Goal: Task Accomplishment & Management: Manage account settings

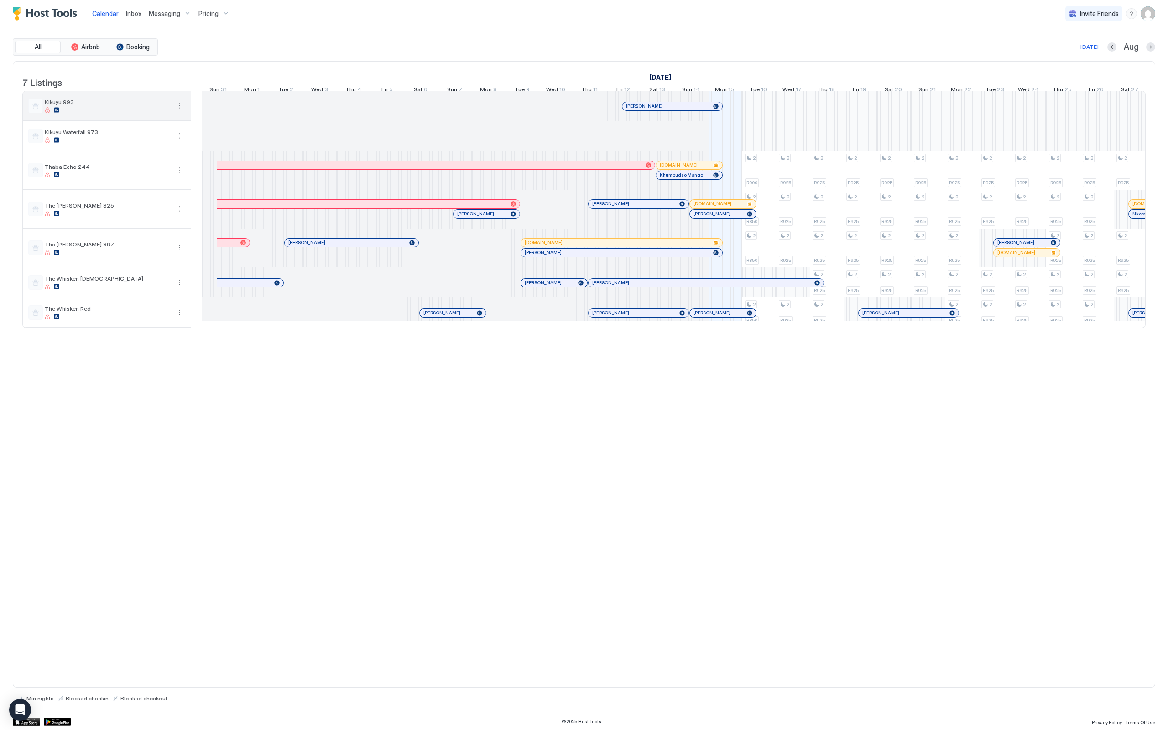
scroll to position [0, 507]
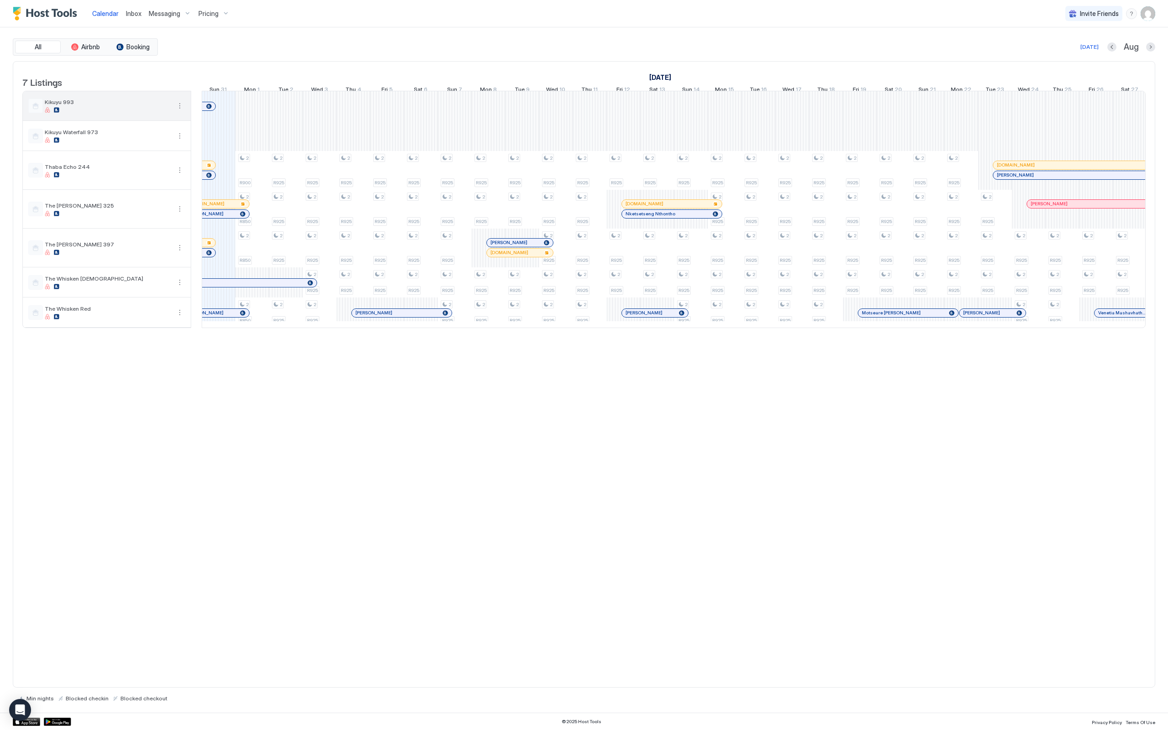
click at [128, 105] on span "Kikuyu 993" at bounding box center [108, 102] width 126 height 7
click at [128, 112] on div "Kikuyu 993" at bounding box center [108, 106] width 126 height 14
click at [128, 113] on div at bounding box center [108, 109] width 126 height 5
click at [180, 107] on button "More options" at bounding box center [179, 105] width 11 height 11
click at [56, 110] on div at bounding box center [584, 365] width 1168 height 730
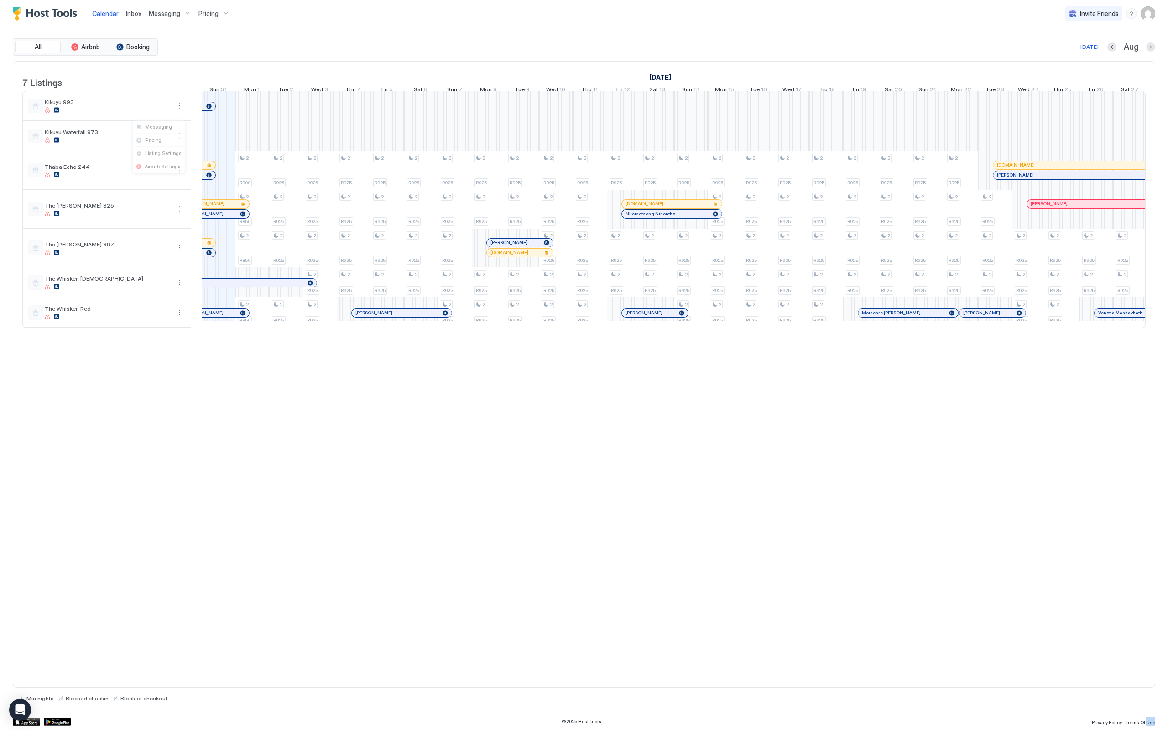
click at [56, 110] on div at bounding box center [584, 365] width 1168 height 730
click at [180, 111] on button "More options" at bounding box center [179, 105] width 11 height 11
click at [156, 154] on span "Listing Settings" at bounding box center [164, 154] width 41 height 7
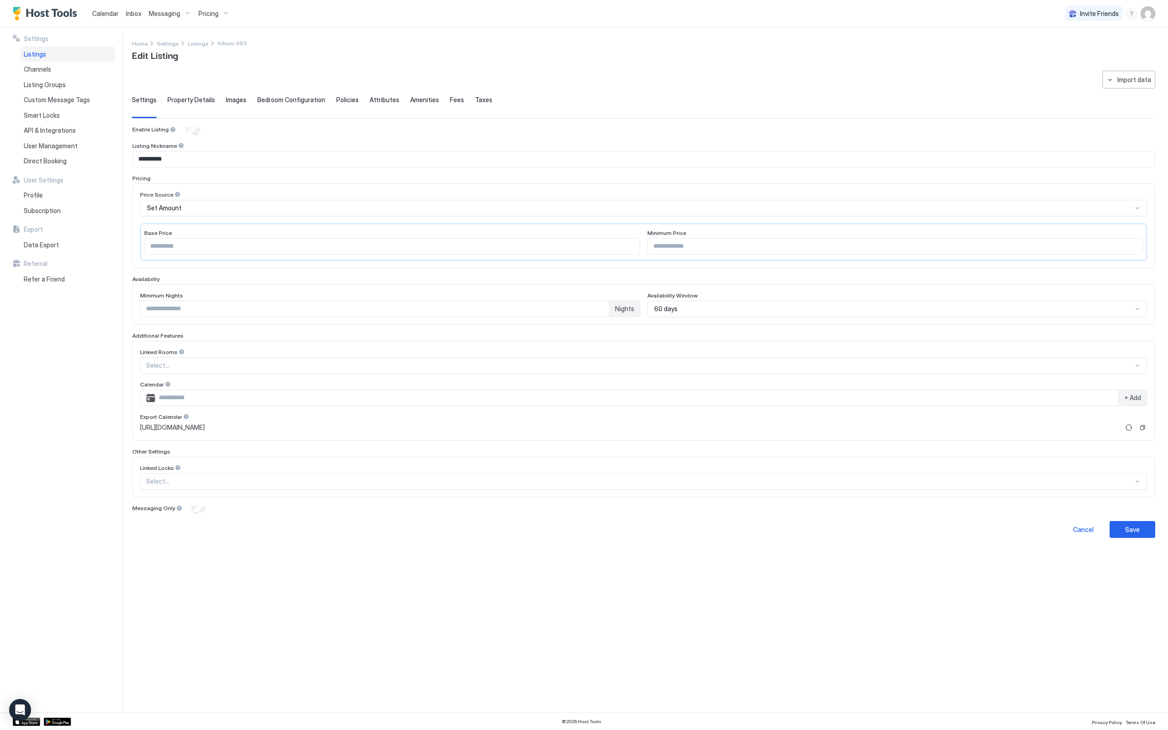
click at [65, 53] on div "Listings" at bounding box center [67, 55] width 95 height 16
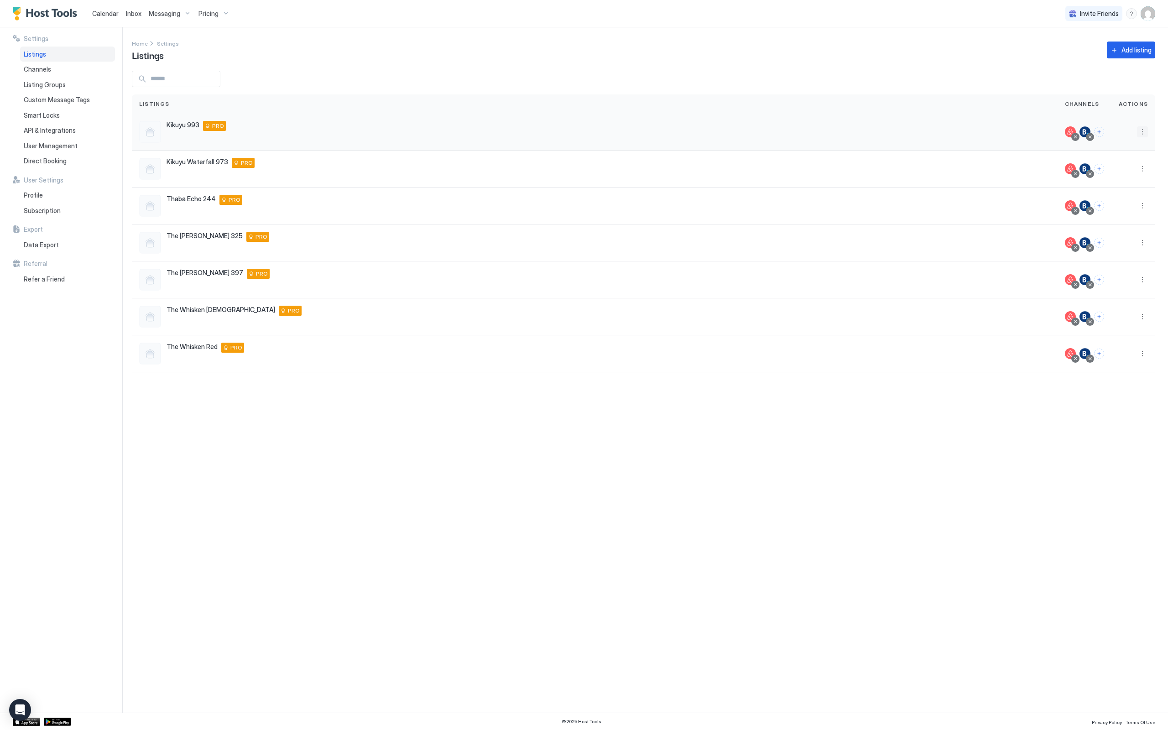
click at [1144, 128] on button "More options" at bounding box center [1142, 131] width 11 height 11
click at [1124, 169] on div "Listing Settings" at bounding box center [1119, 174] width 63 height 15
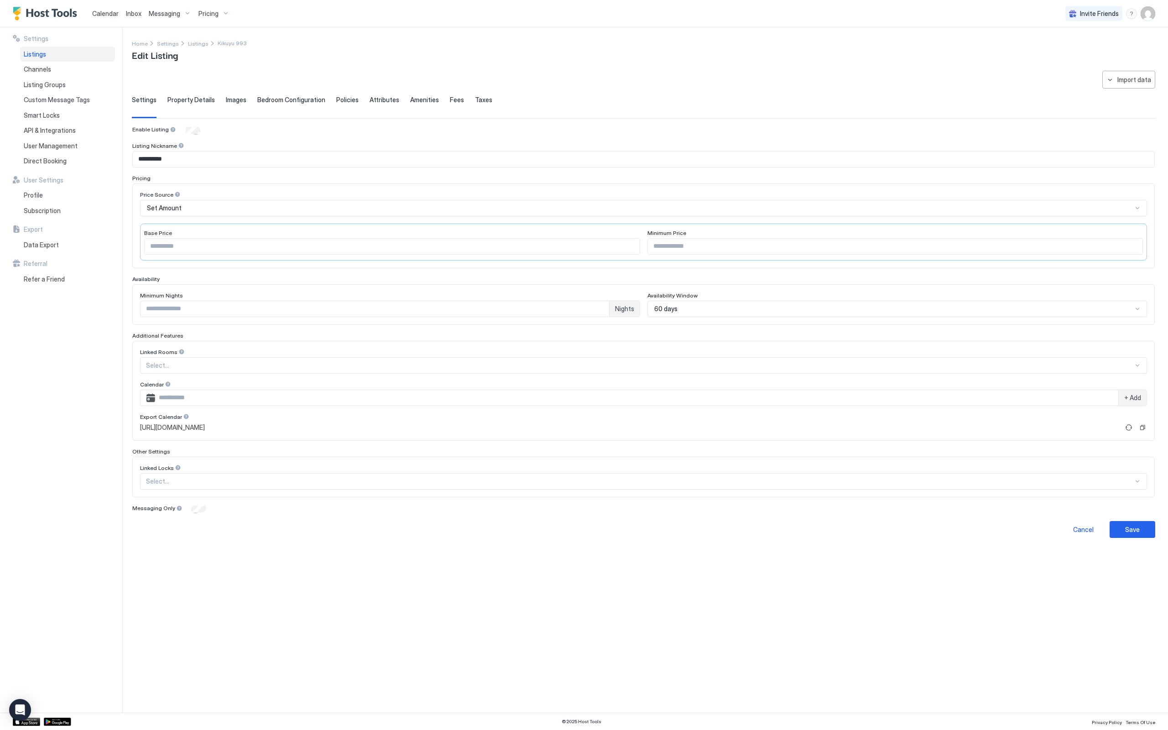
click at [187, 95] on div "**********" at bounding box center [643, 304] width 1023 height 467
click at [187, 97] on span "Property Details" at bounding box center [190, 100] width 47 height 8
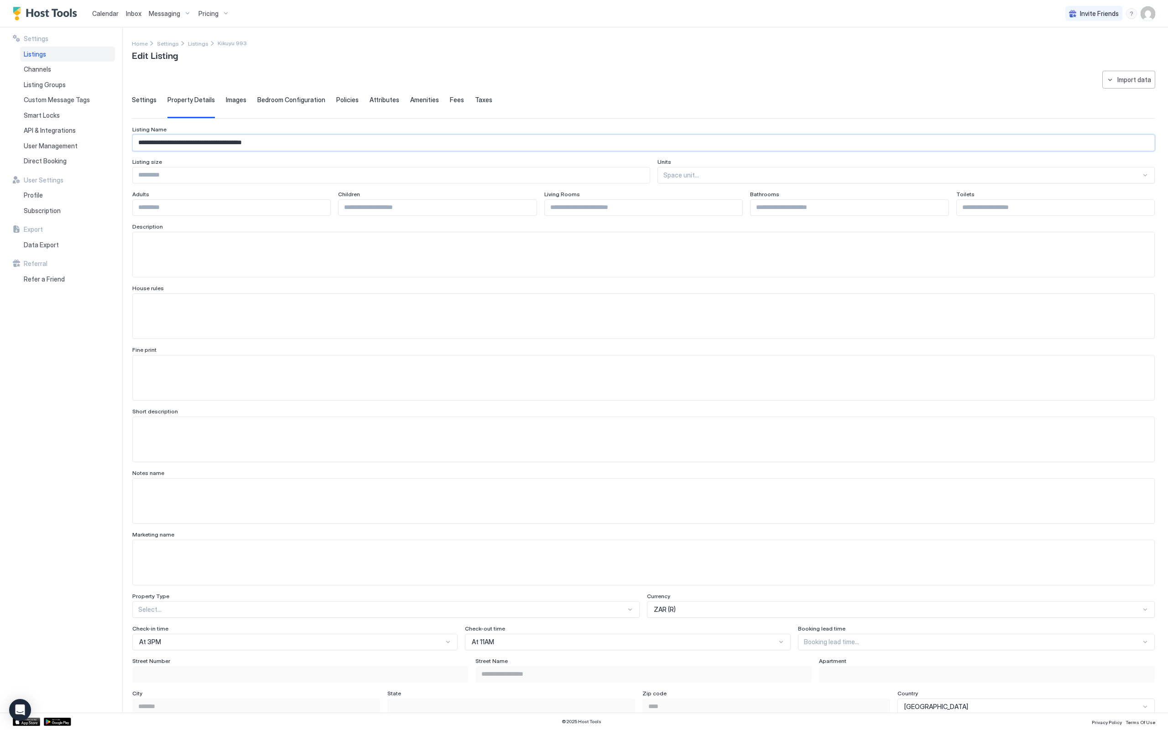
drag, startPoint x: 333, startPoint y: 147, endPoint x: 174, endPoint y: 141, distance: 158.9
click at [147, 97] on span "Settings" at bounding box center [144, 100] width 25 height 8
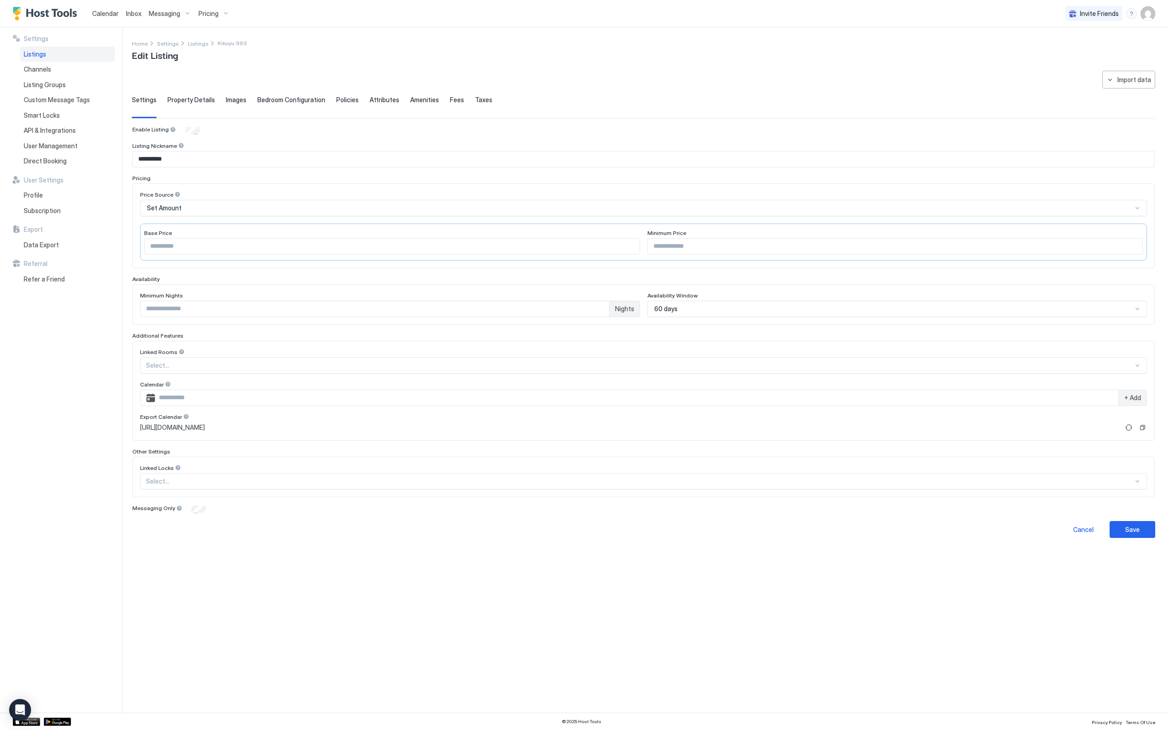
click at [200, 93] on div "**********" at bounding box center [643, 304] width 1023 height 467
click at [228, 102] on span "Images" at bounding box center [236, 100] width 21 height 8
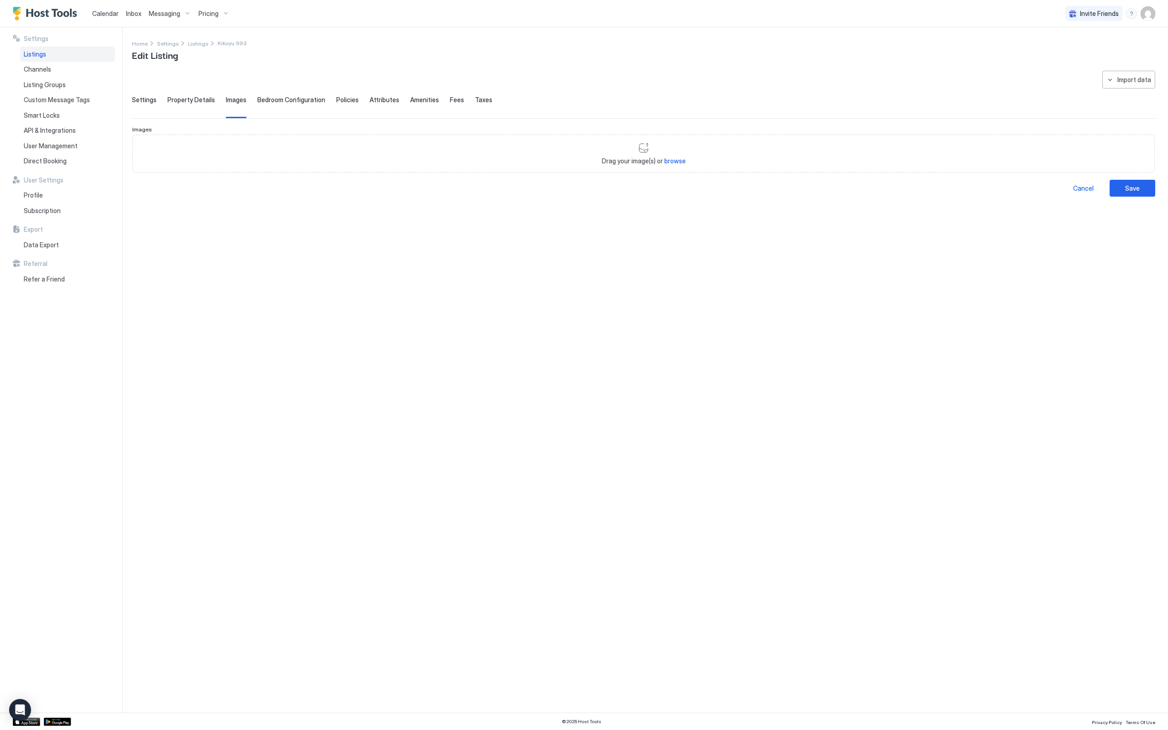
click at [269, 100] on span "Bedroom Configuration" at bounding box center [291, 100] width 68 height 8
click at [336, 97] on span "Policies" at bounding box center [347, 100] width 22 height 8
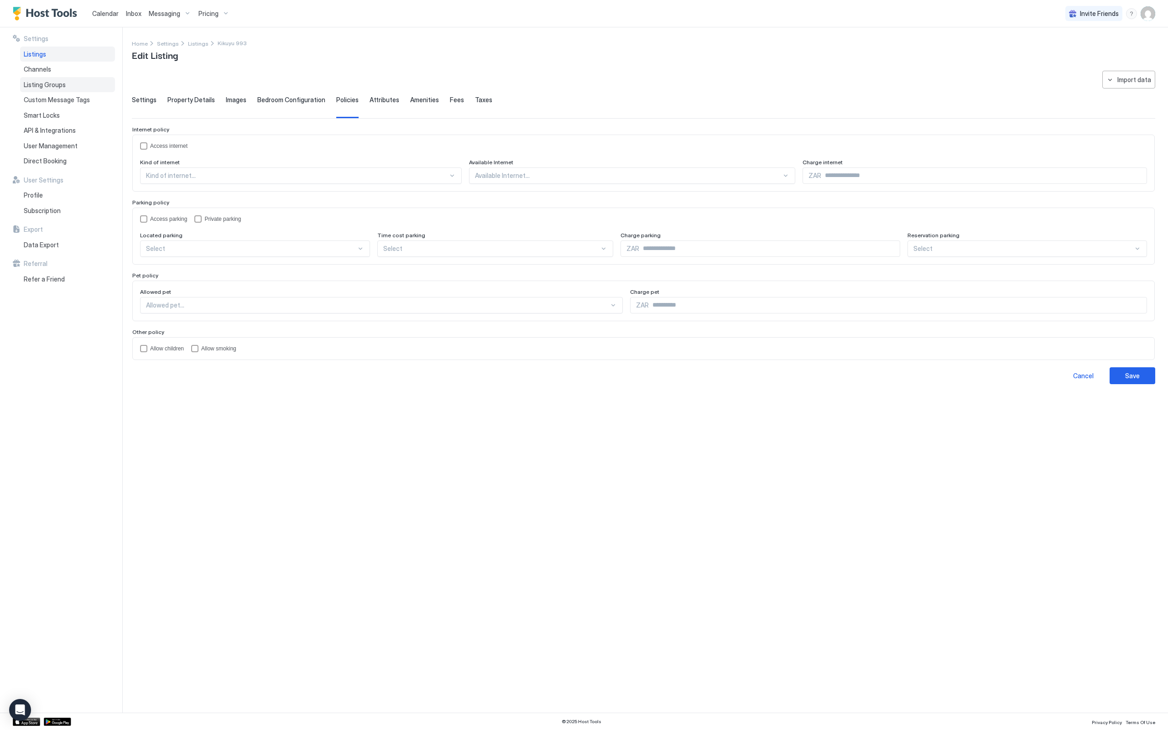
click at [55, 81] on span "Listing Groups" at bounding box center [45, 85] width 42 height 8
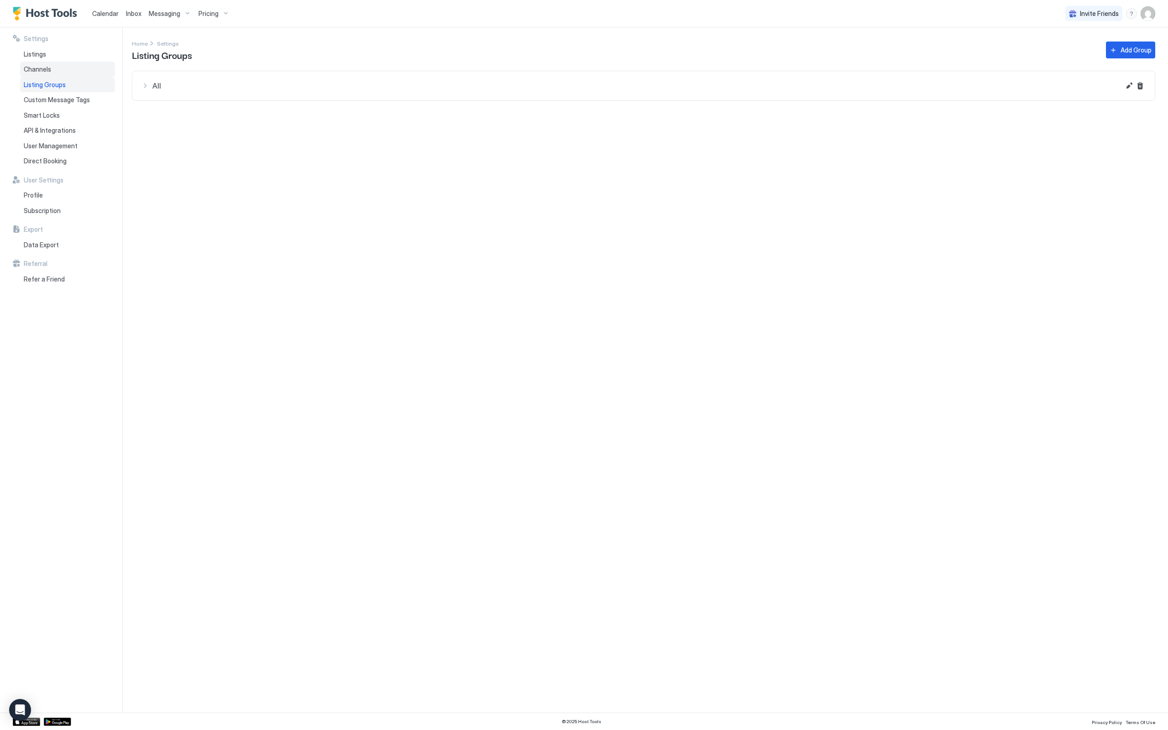
click at [56, 63] on div "Channels" at bounding box center [67, 70] width 95 height 16
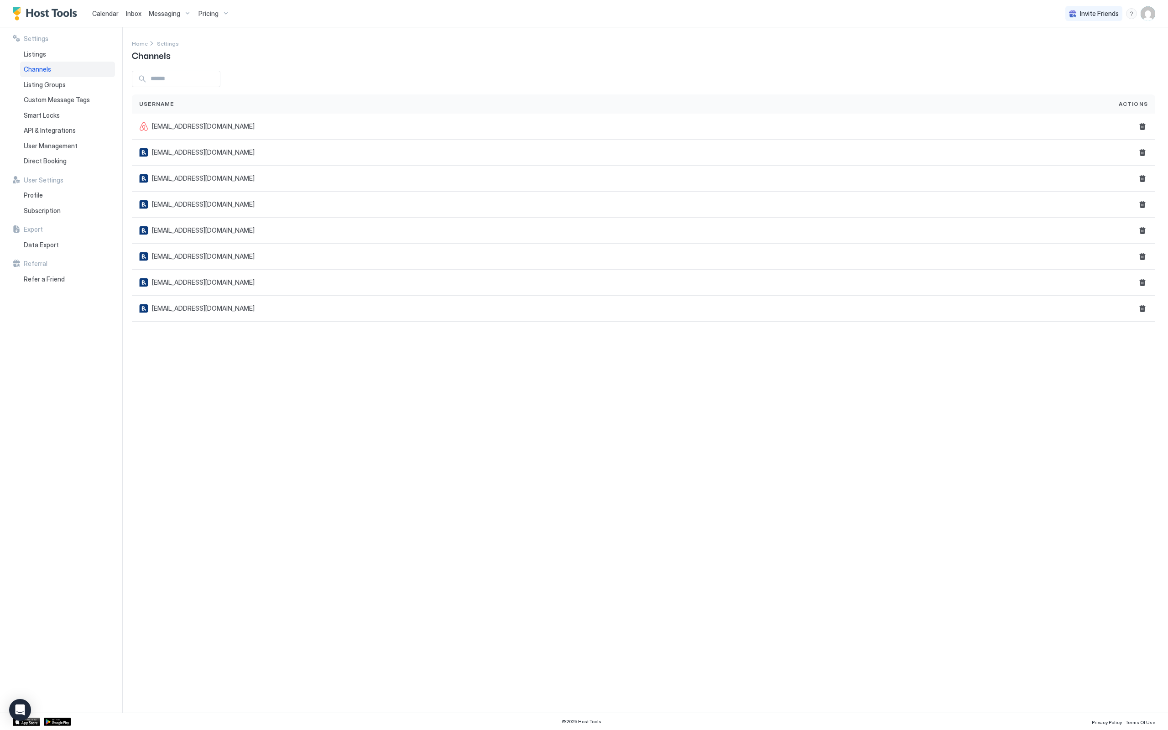
click at [56, 63] on div "Channels" at bounding box center [67, 70] width 95 height 16
click at [56, 49] on div "Listings" at bounding box center [67, 55] width 95 height 16
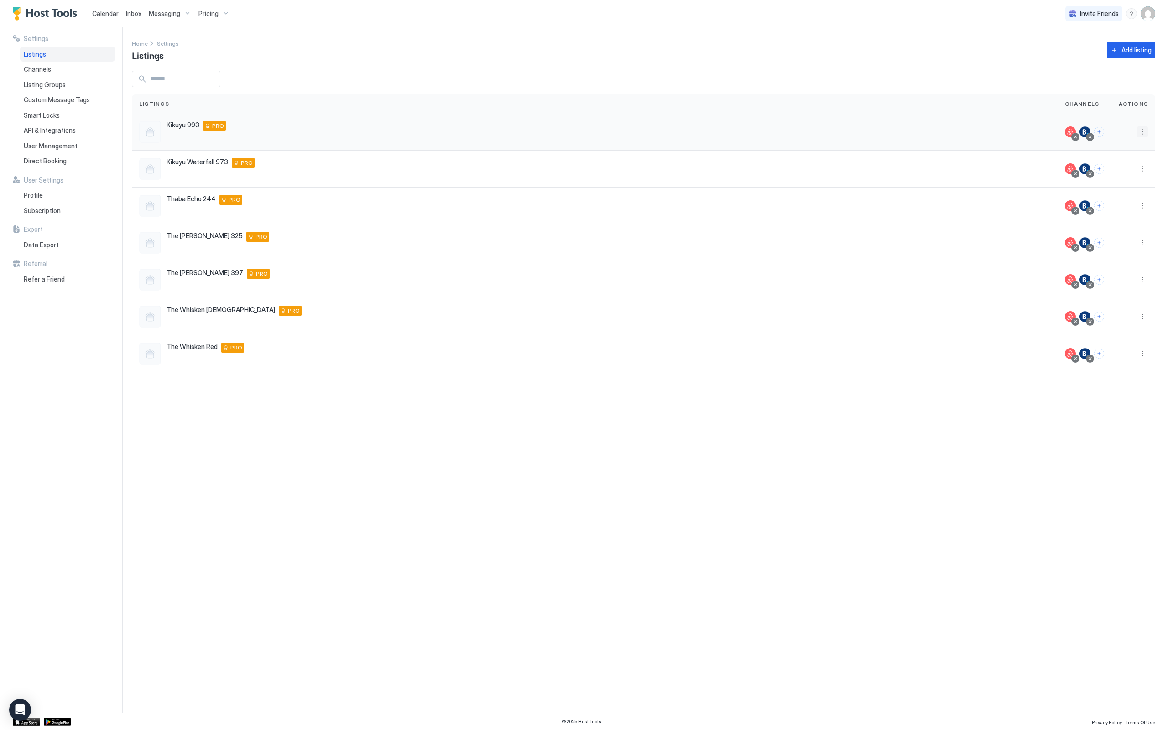
click at [1145, 130] on button "More options" at bounding box center [1142, 131] width 11 height 11
click at [1128, 168] on div "Listing Settings" at bounding box center [1119, 174] width 63 height 15
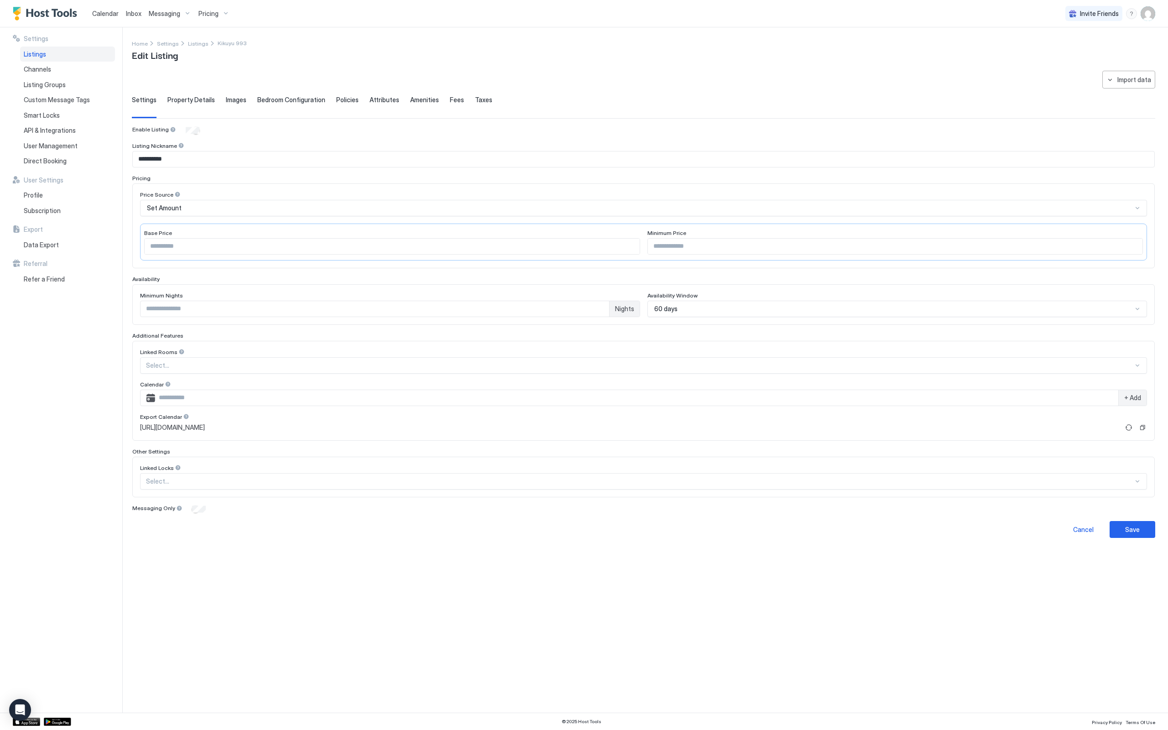
click at [450, 100] on span "Fees" at bounding box center [457, 100] width 14 height 8
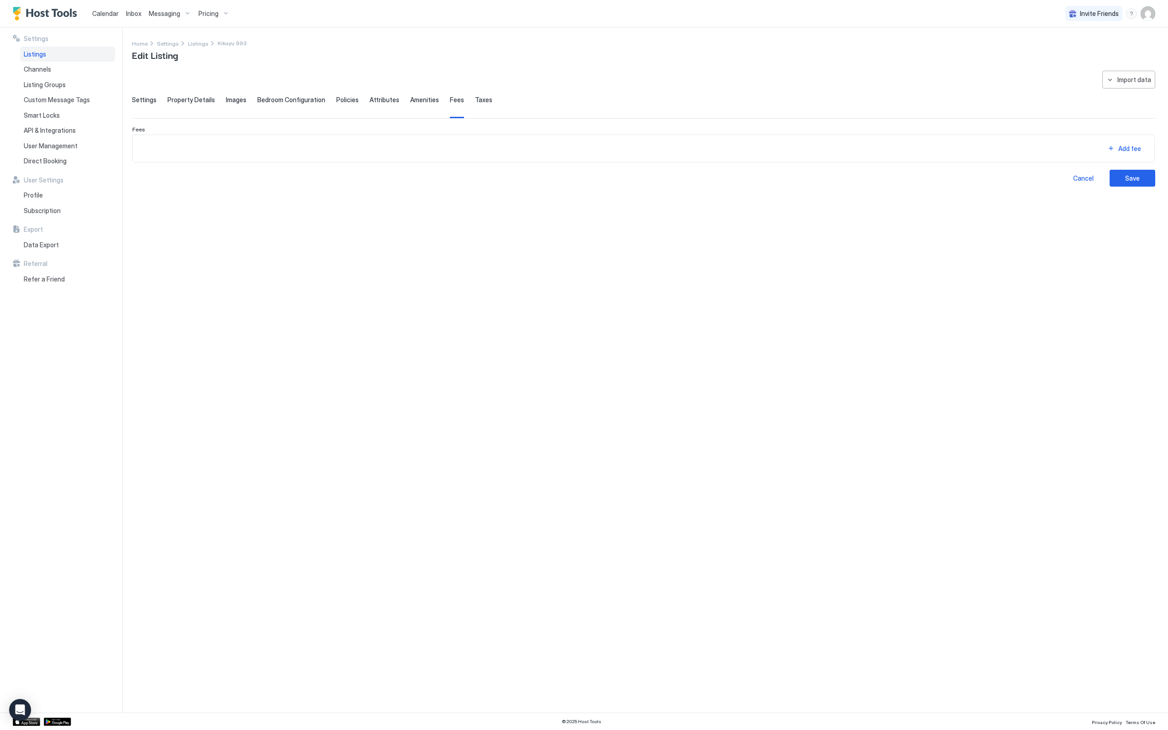
click at [422, 102] on span "Amenities" at bounding box center [424, 100] width 29 height 8
click at [383, 98] on span "Attributes" at bounding box center [385, 100] width 30 height 8
click at [193, 100] on span "Property Details" at bounding box center [190, 100] width 47 height 8
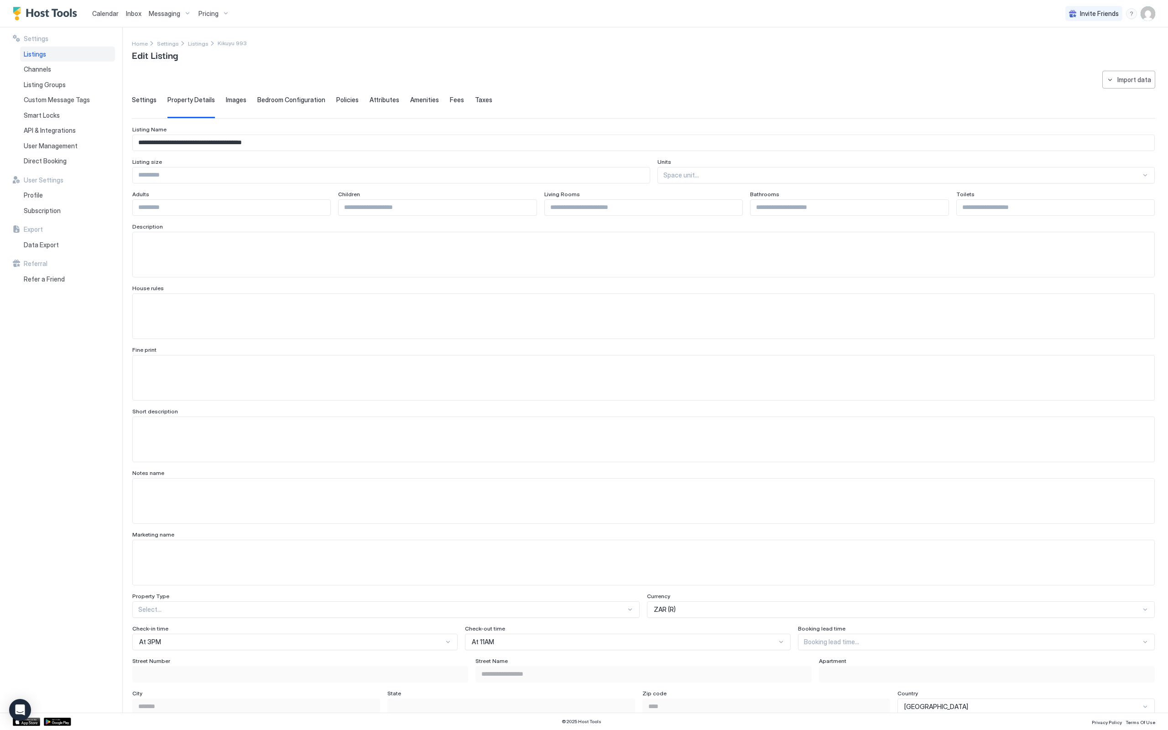
click at [63, 52] on div "Listings" at bounding box center [67, 55] width 95 height 16
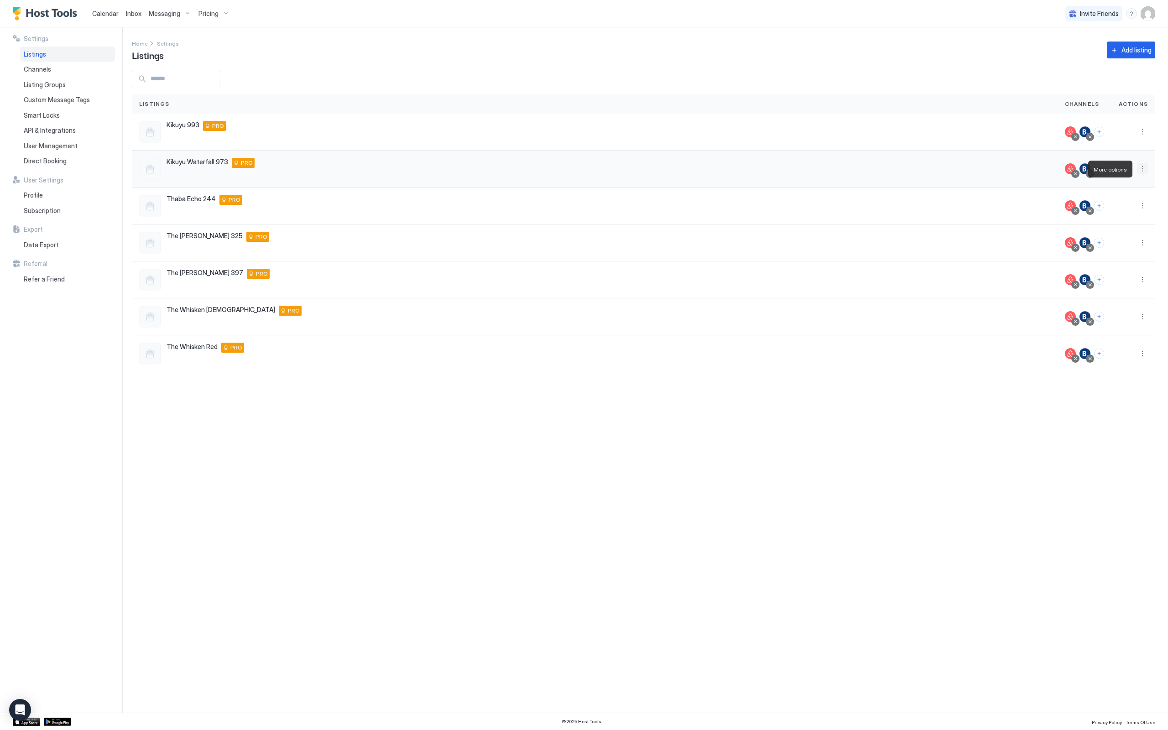
click at [1145, 163] on button "More options" at bounding box center [1142, 168] width 11 height 11
click at [1124, 209] on span "Listing Settings" at bounding box center [1121, 211] width 41 height 7
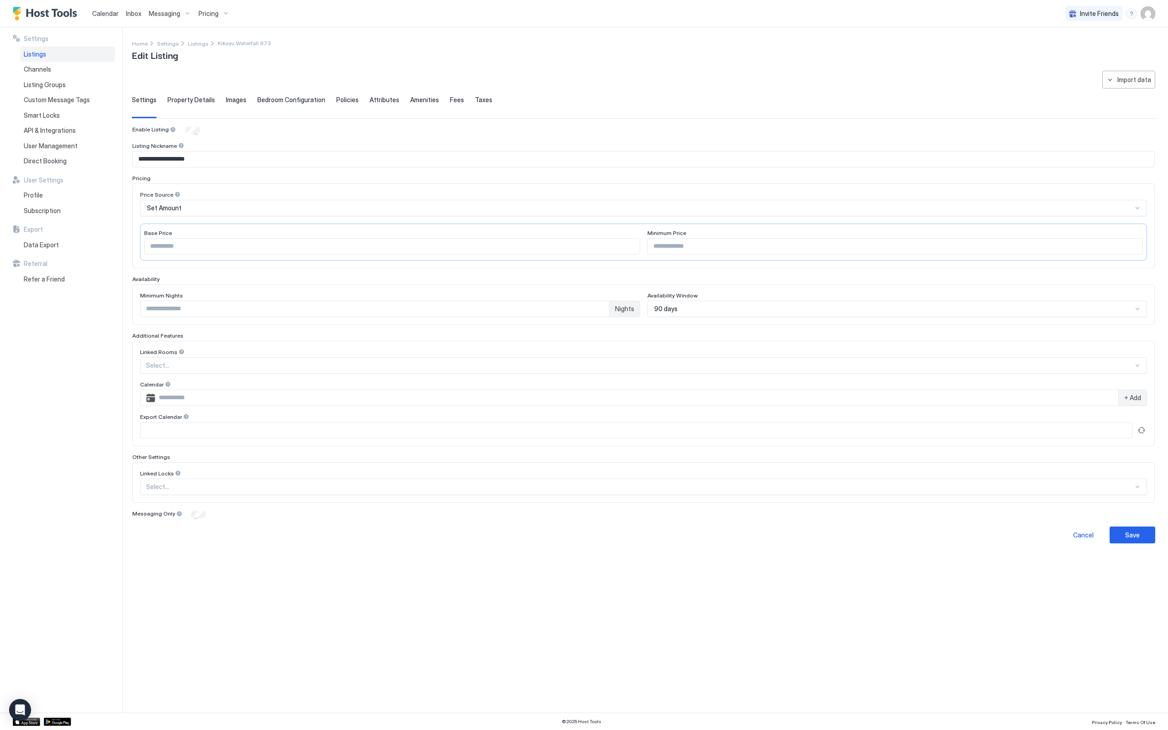
click at [44, 54] on span "Listings" at bounding box center [35, 54] width 22 height 8
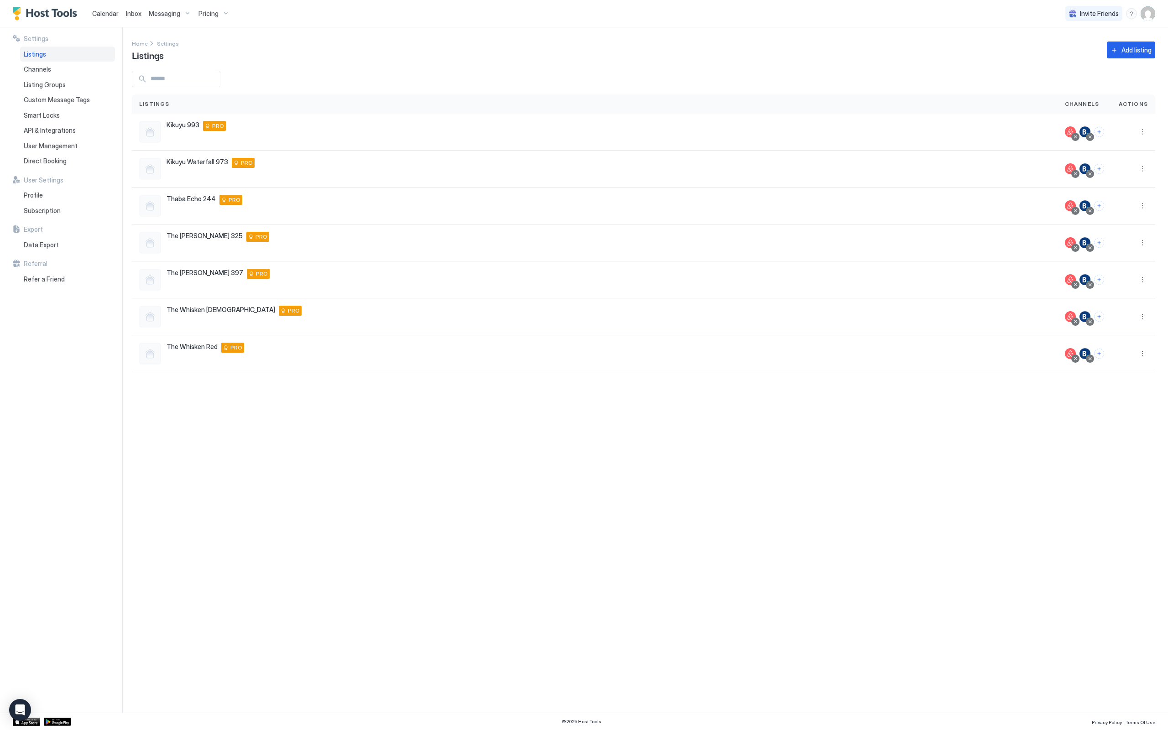
click at [112, 10] on span "Calendar" at bounding box center [105, 14] width 26 height 8
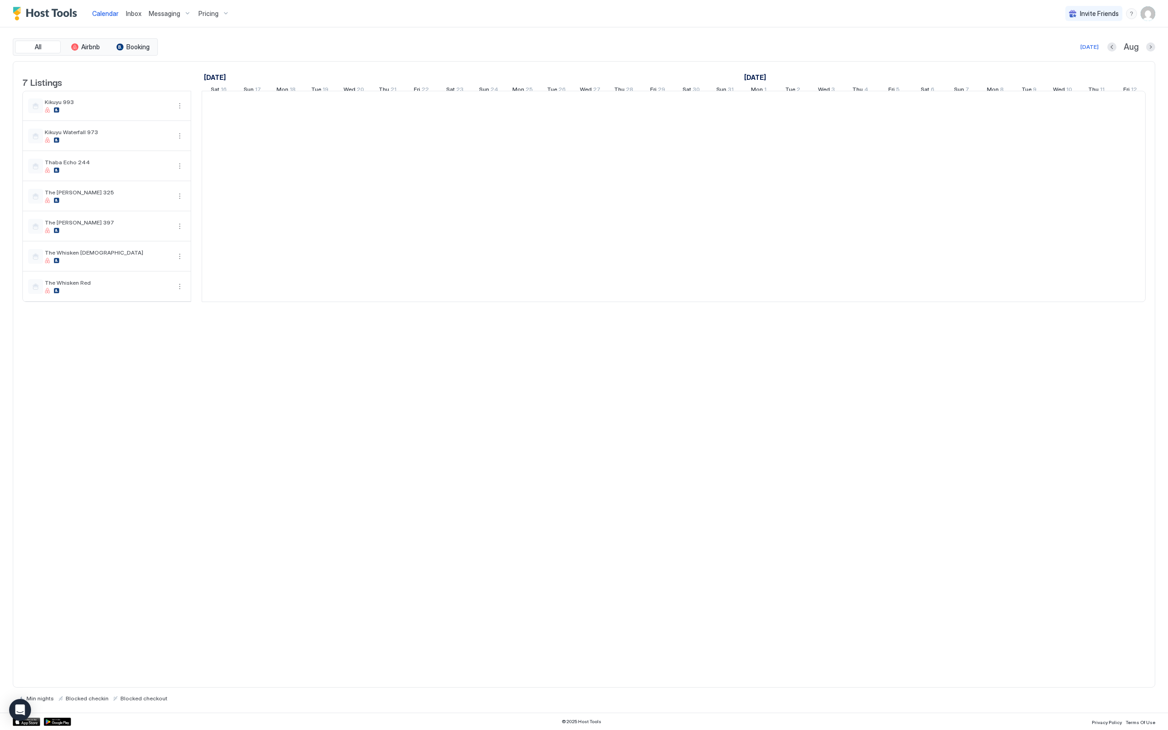
scroll to position [0, 507]
